Goal: Find contact information: Find contact information

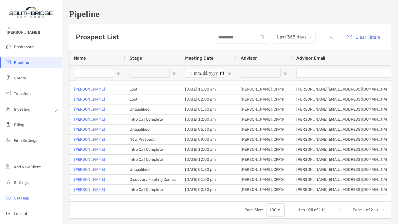
scroll to position [67, 0]
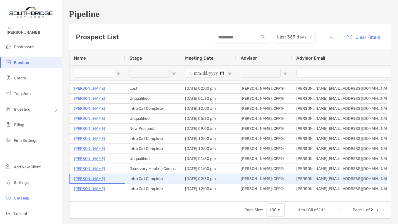
click at [91, 177] on p "[PERSON_NAME]" at bounding box center [89, 178] width 31 height 7
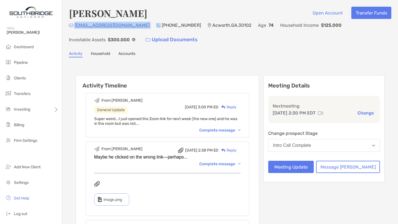
drag, startPoint x: 110, startPoint y: 26, endPoint x: 75, endPoint y: 24, distance: 34.8
click at [75, 24] on div "keysan@att.net (770) 617-3852 Acworth , GA , 30102 Age 74 Household Income $125…" at bounding box center [230, 34] width 322 height 24
copy p "keysan@att.net"
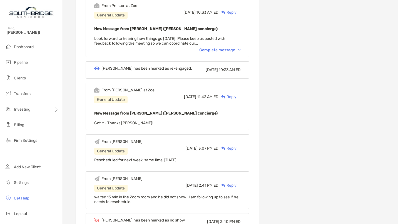
scroll to position [587, 0]
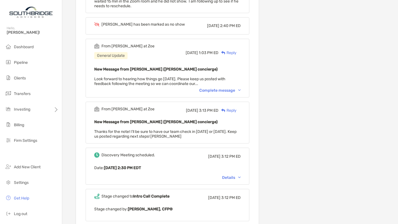
click at [241, 175] on div "Details" at bounding box center [231, 177] width 19 height 5
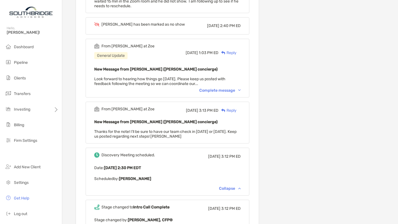
scroll to position [782, 0]
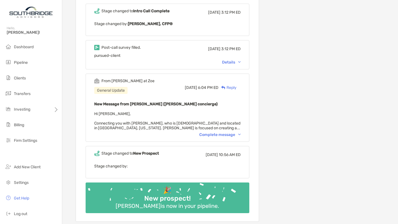
click at [239, 60] on div "Details" at bounding box center [231, 62] width 19 height 5
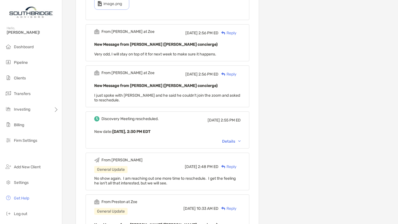
scroll to position [0, 0]
